Goal: Information Seeking & Learning: Learn about a topic

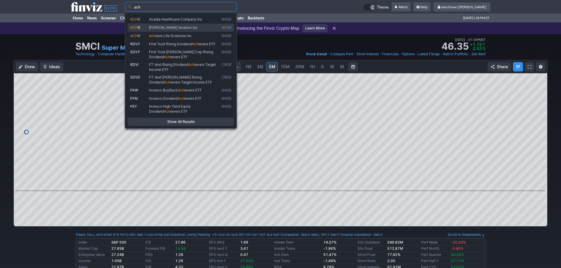
click at [156, 27] on span "Archer Aviation Inc" at bounding box center [173, 27] width 49 height 4
type input "ACHR"
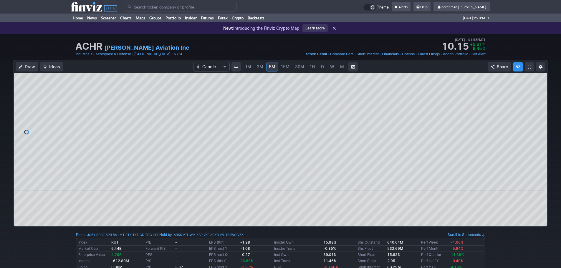
click at [321, 68] on span "D" at bounding box center [322, 66] width 3 height 5
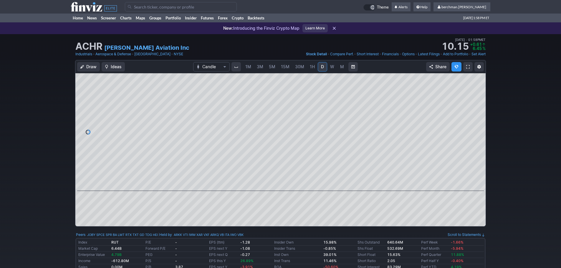
click at [321, 68] on span "D" at bounding box center [322, 66] width 3 height 5
click at [223, 9] on input "Search" at bounding box center [181, 6] width 112 height 9
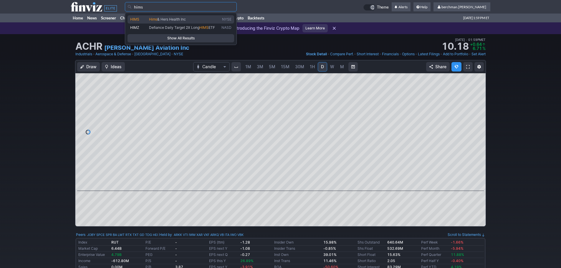
click at [194, 20] on span "Hims & Hers Health Inc" at bounding box center [184, 19] width 72 height 5
type input "HIMS"
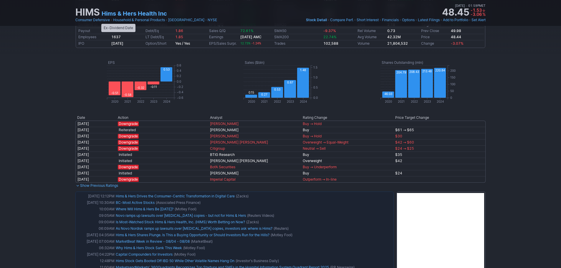
scroll to position [324, 0]
